Goal: Task Accomplishment & Management: Manage account settings

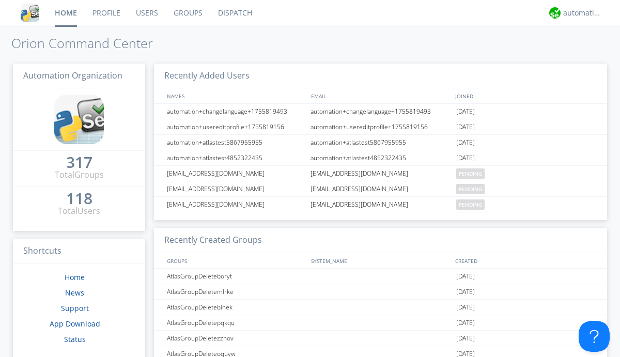
click at [146, 13] on link "Users" at bounding box center [147, 13] width 38 height 26
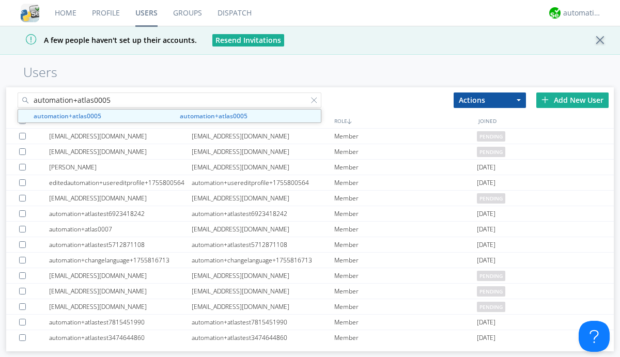
type input "automation+atlas0005"
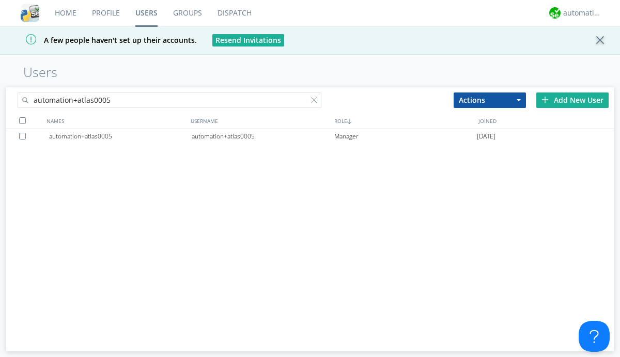
click at [262, 136] on div "automation+atlas0005" at bounding box center [263, 136] width 143 height 15
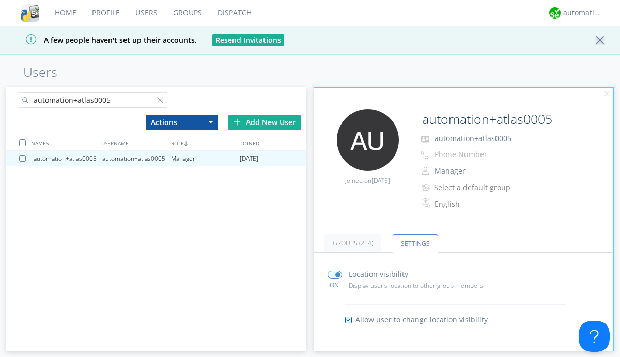
click at [0, 0] on input "radio" at bounding box center [0, 0] width 0 height 0
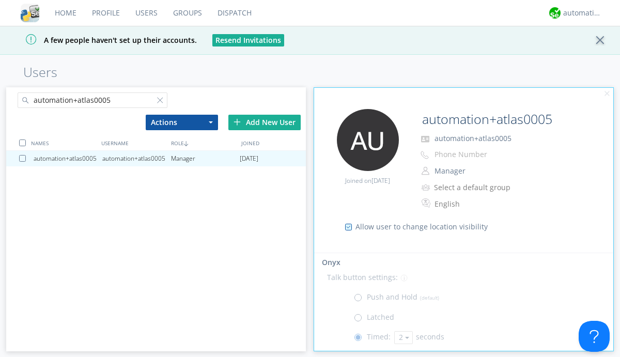
click at [402, 338] on button "2" at bounding box center [403, 337] width 19 height 13
click at [0, 0] on link "5" at bounding box center [0, 0] width 0 height 0
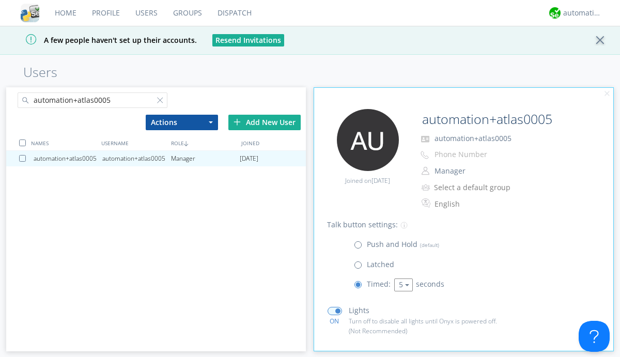
click at [402, 285] on button "5" at bounding box center [403, 284] width 19 height 13
click at [402, 312] on link "3" at bounding box center [404, 312] width 18 height 13
click at [360, 247] on span at bounding box center [360, 247] width 13 height 13
click at [0, 0] on input "radio" at bounding box center [0, 0] width 0 height 0
